Goal: Browse casually: Explore the website without a specific task or goal

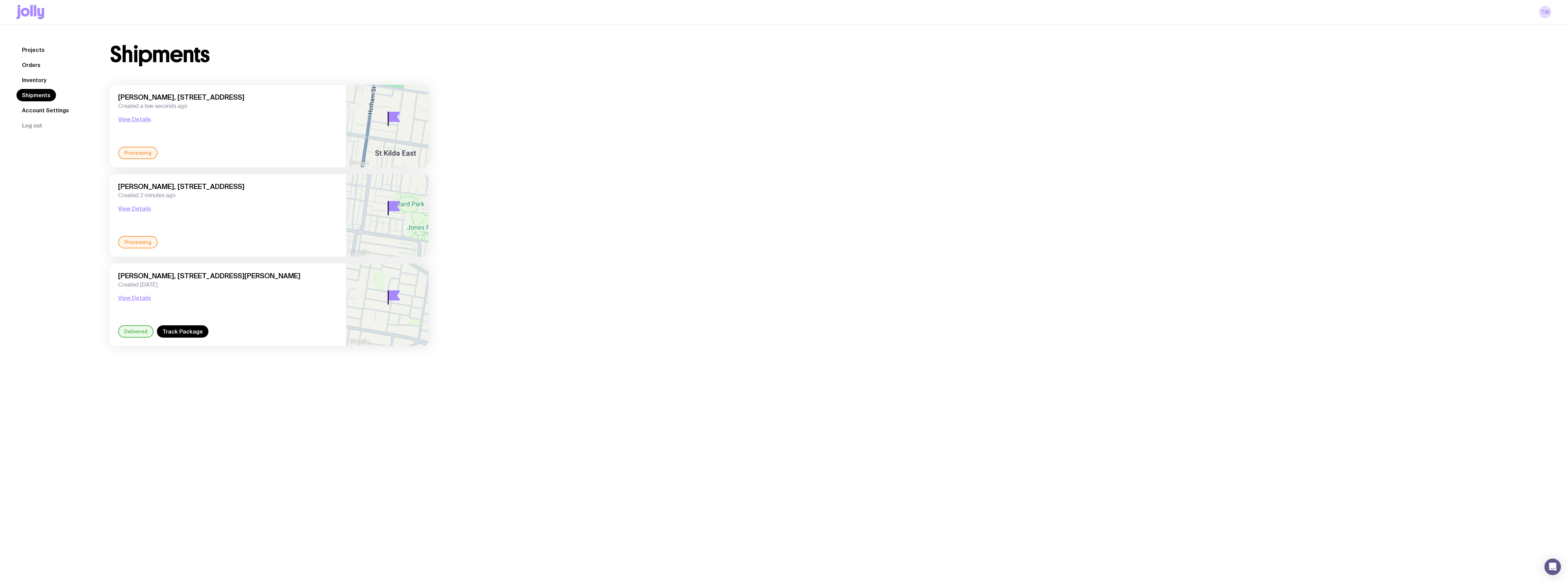
click at [35, 49] on link "Projects" at bounding box center [33, 50] width 33 height 12
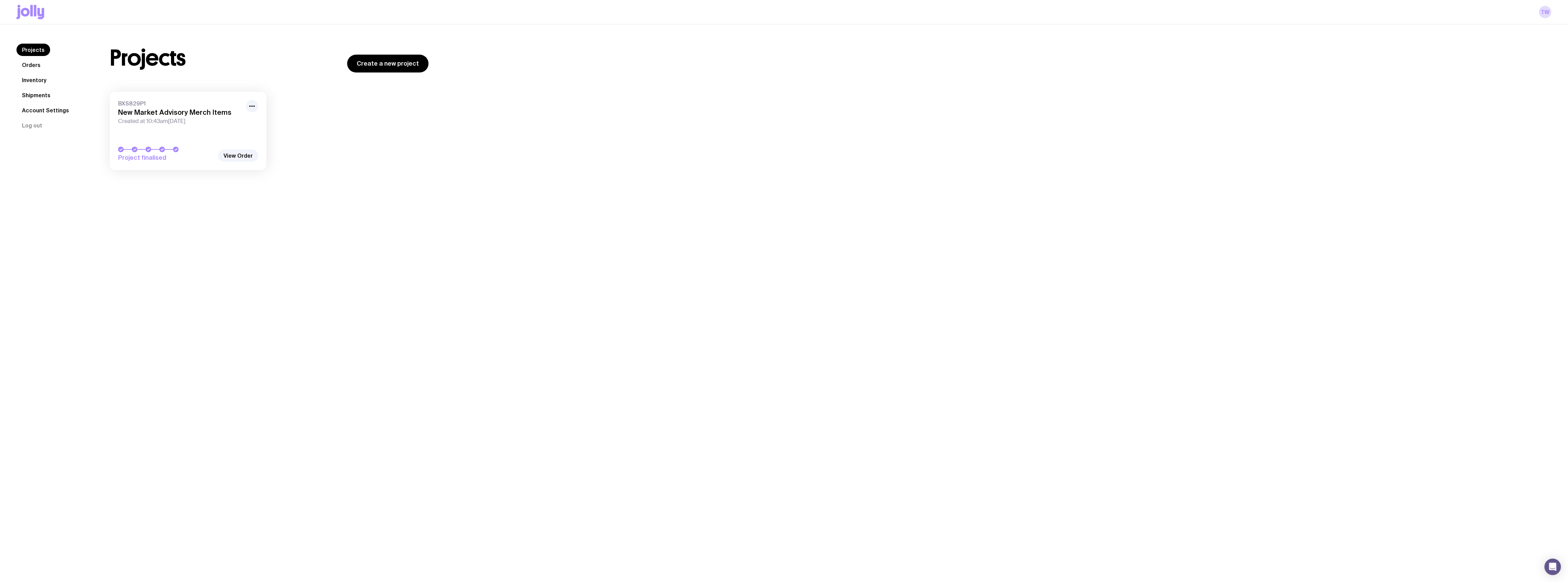
click at [34, 64] on link "Orders" at bounding box center [31, 65] width 30 height 12
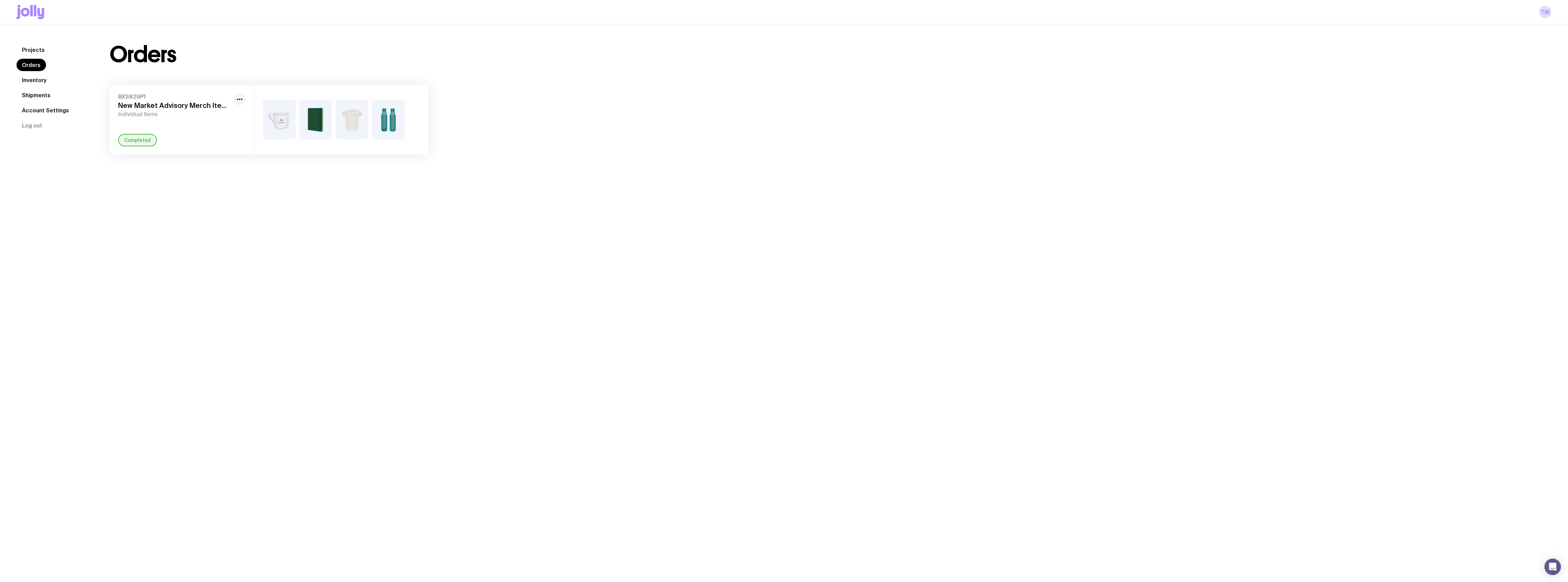
click at [41, 94] on link "Shipments" at bounding box center [36, 95] width 40 height 12
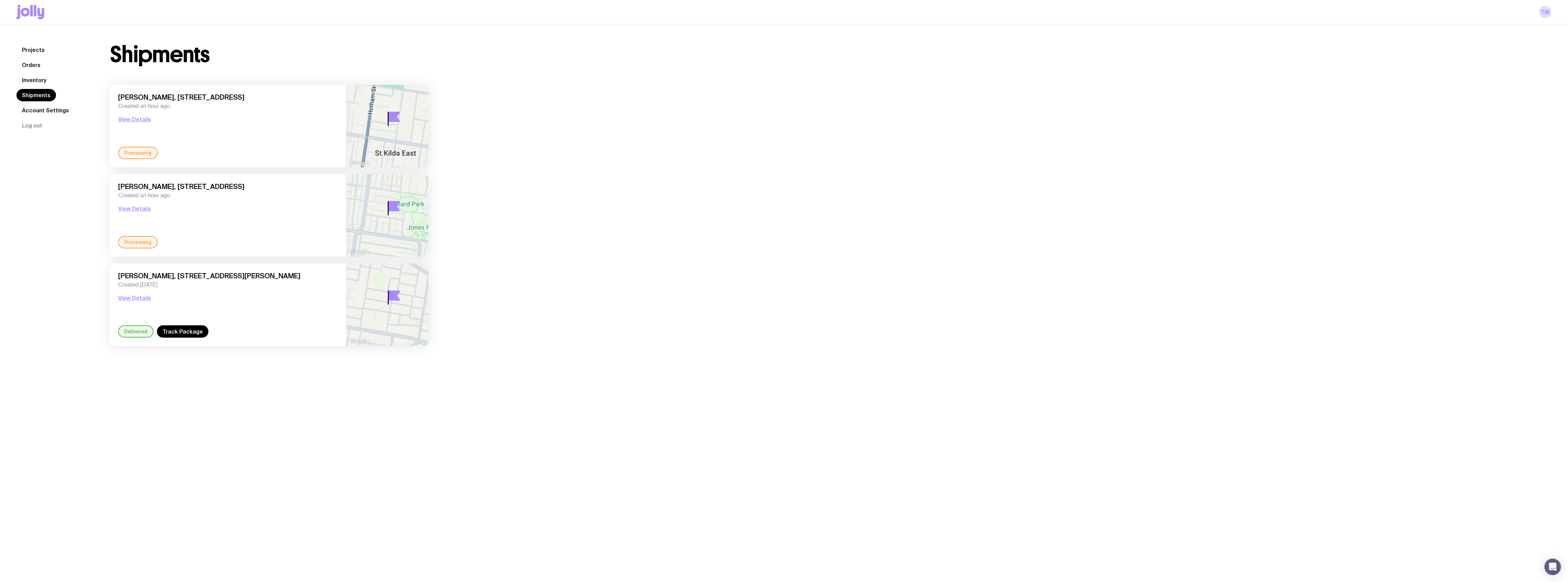
click at [37, 80] on link "Inventory" at bounding box center [34, 80] width 35 height 12
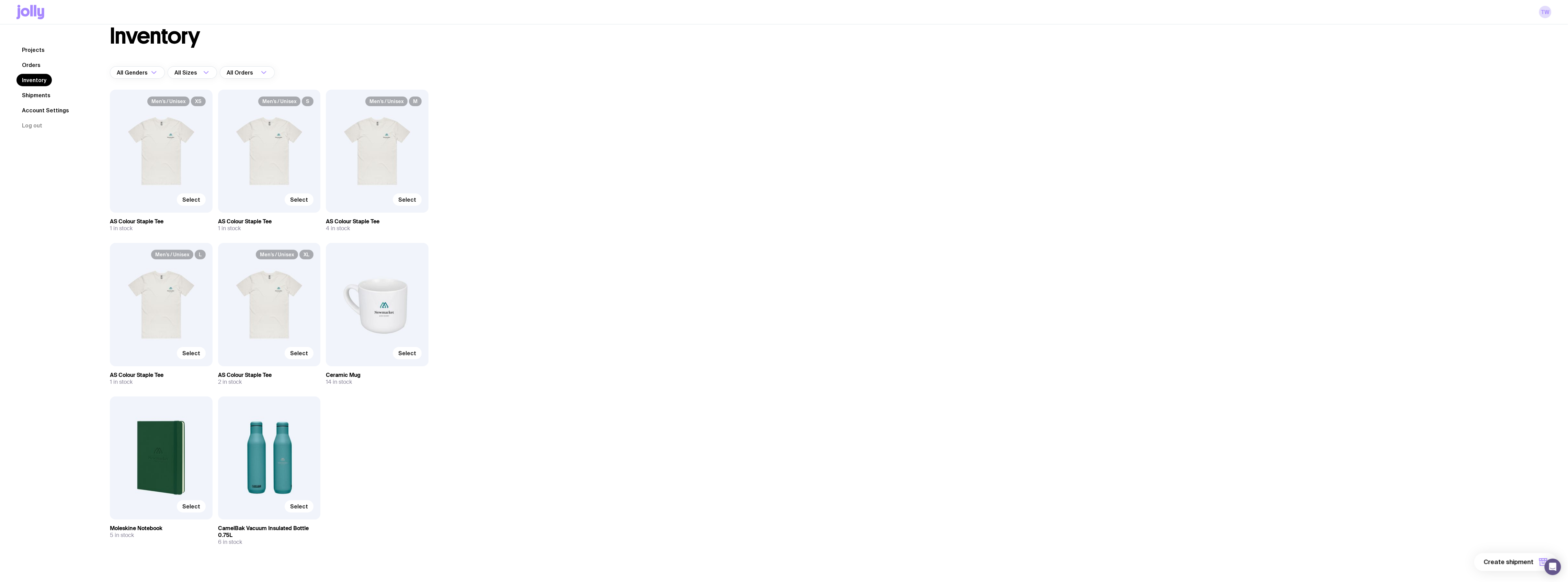
scroll to position [29, 0]
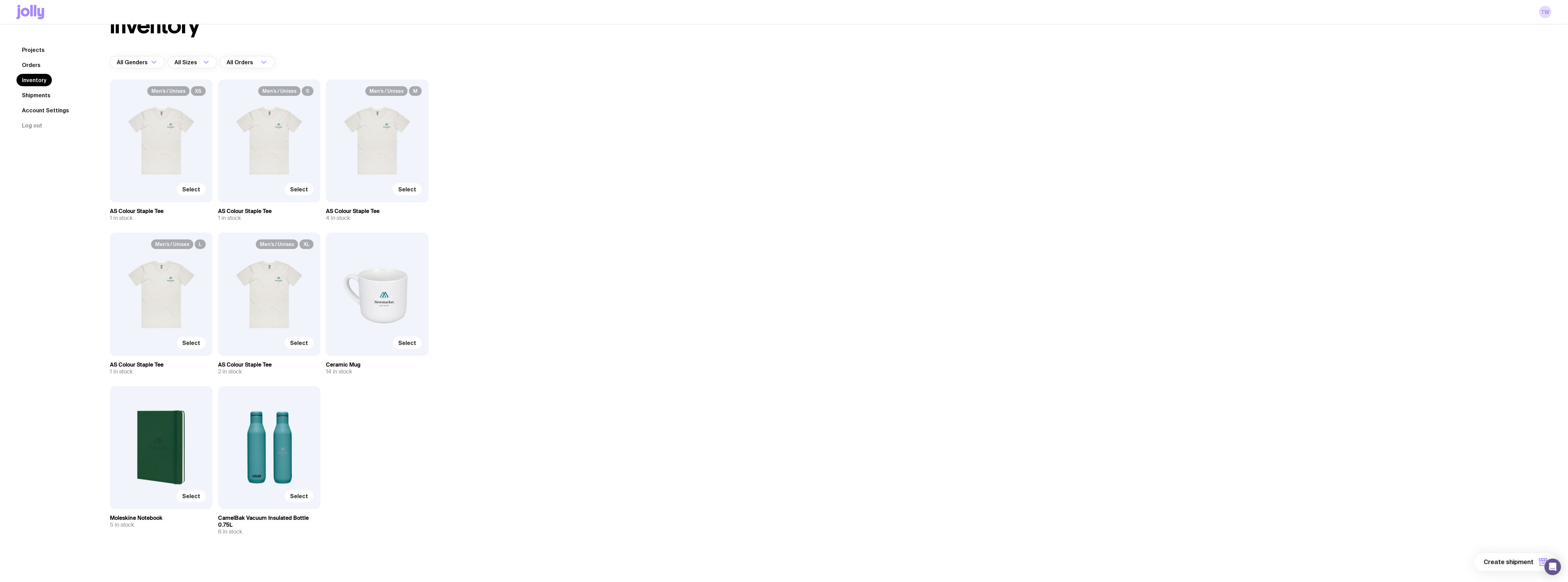
click at [32, 7] on icon at bounding box center [32, 10] width 2 height 12
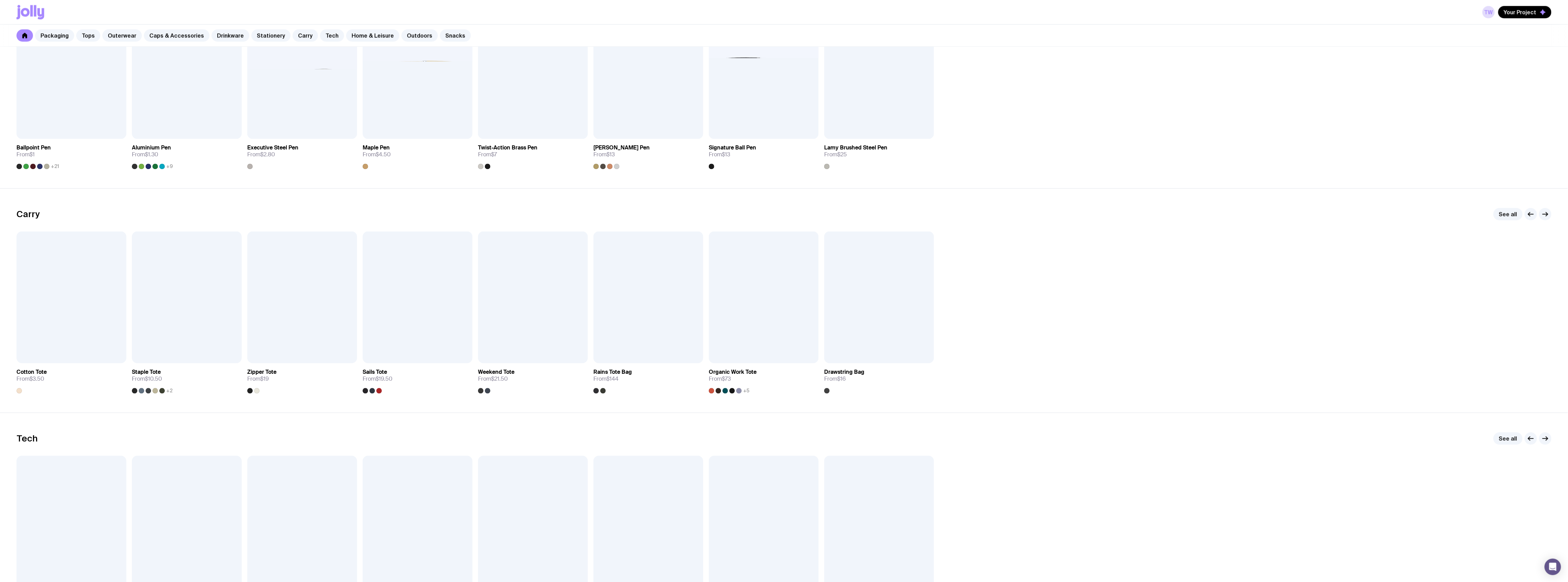
scroll to position [1278, 0]
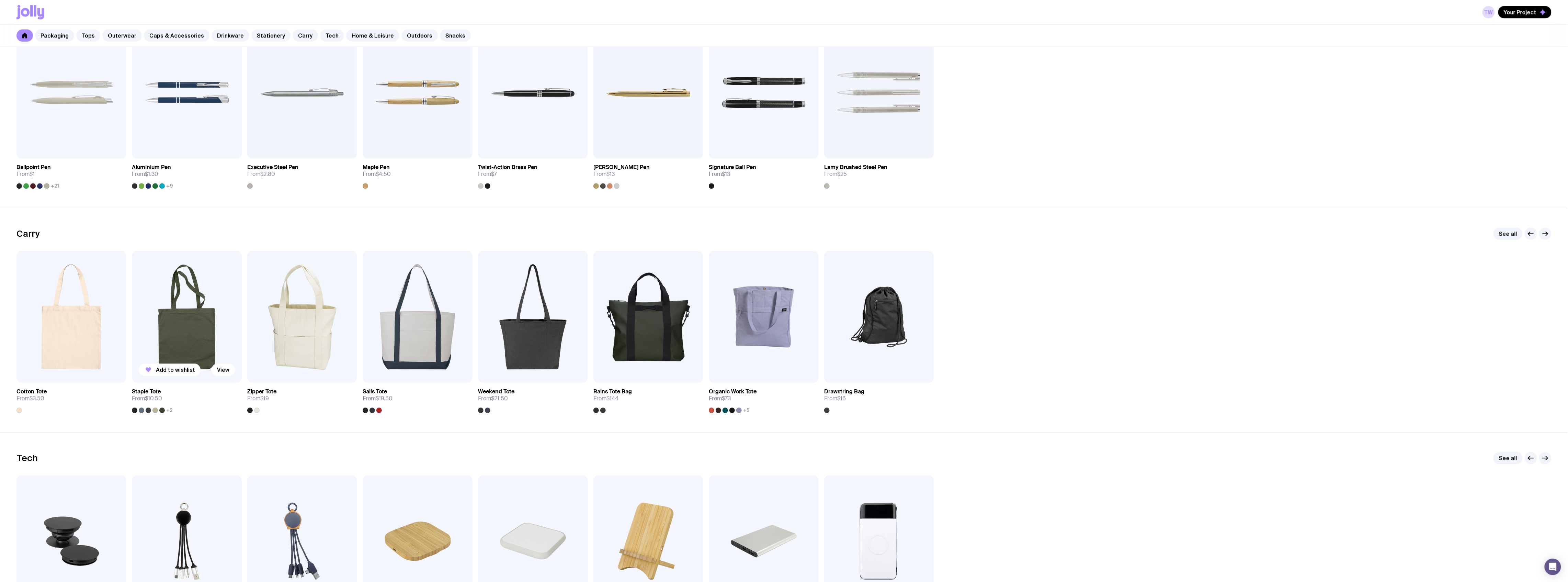
click at [193, 303] on img at bounding box center [187, 317] width 110 height 132
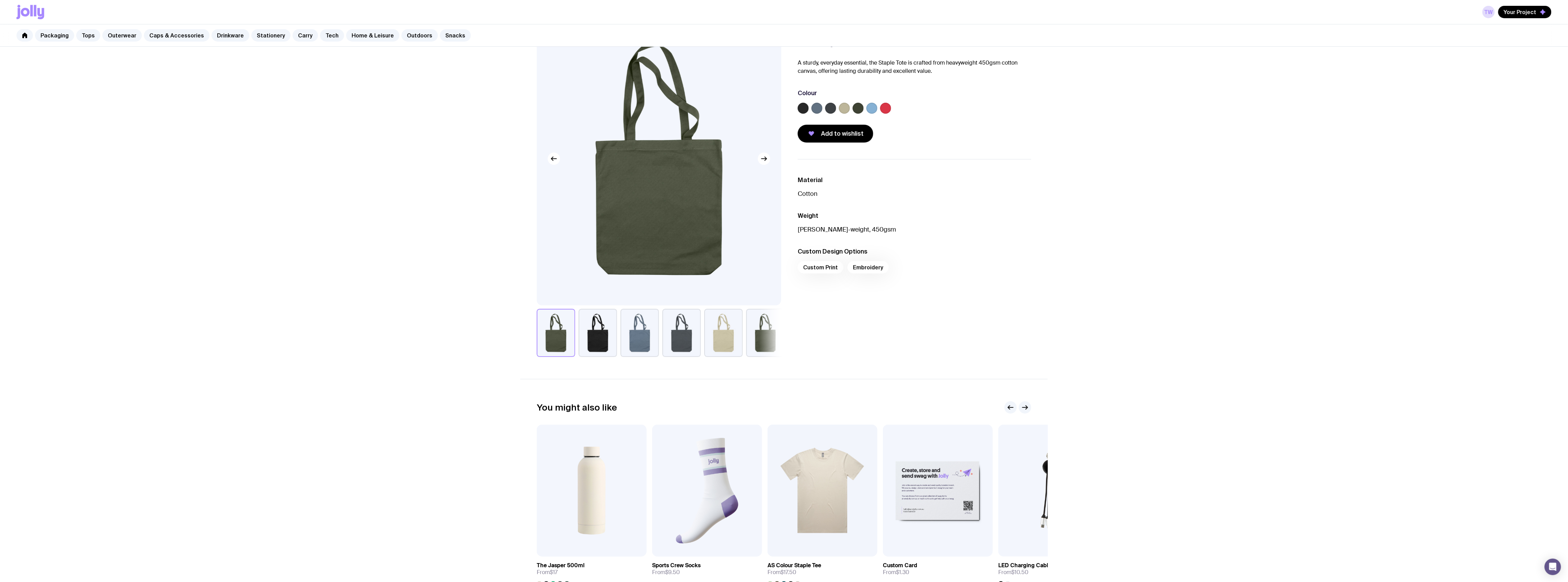
scroll to position [160, 0]
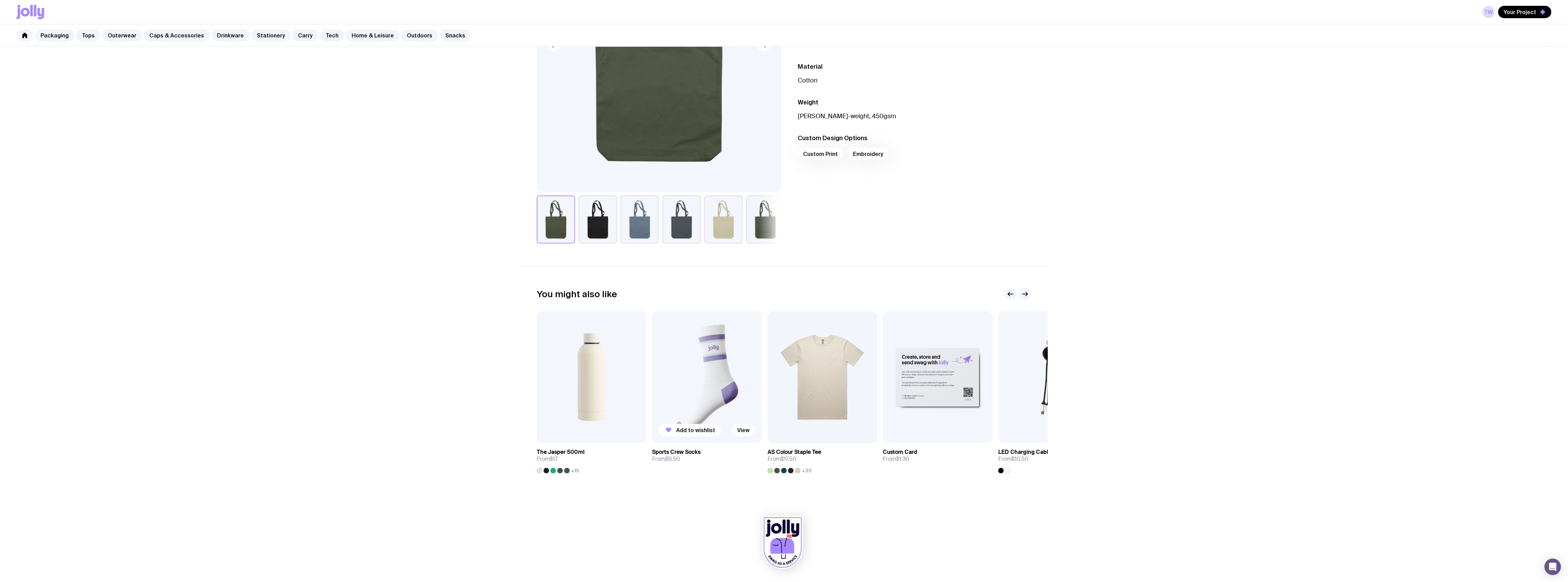
click at [702, 348] on img at bounding box center [707, 377] width 110 height 132
